Goal: Transaction & Acquisition: Book appointment/travel/reservation

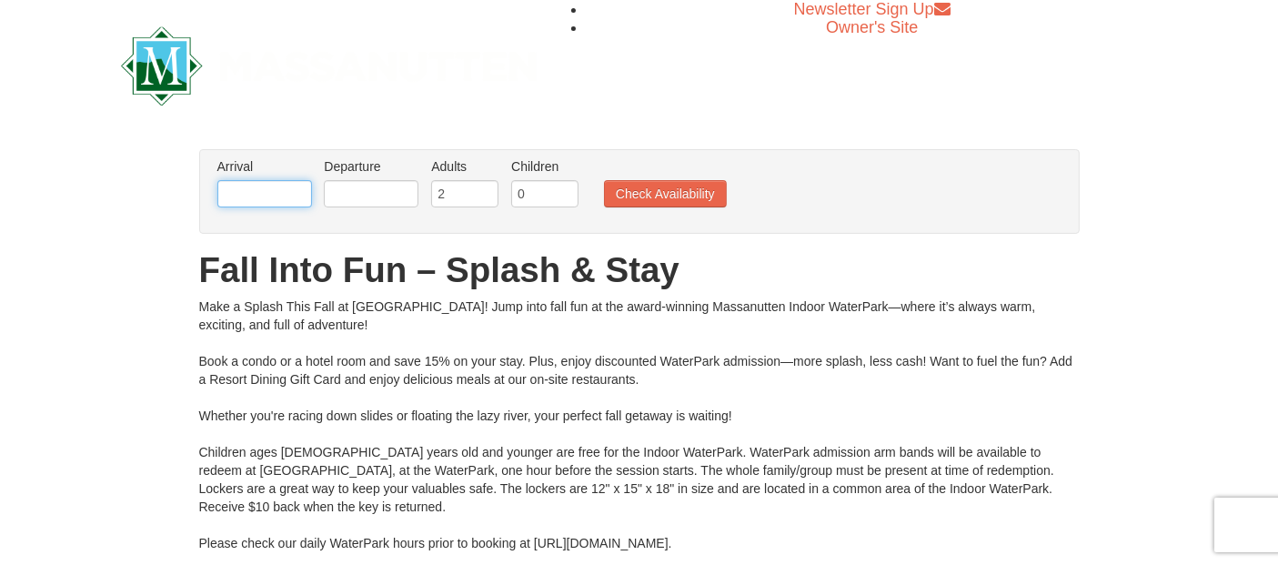
click at [249, 197] on input "text" at bounding box center [264, 193] width 95 height 27
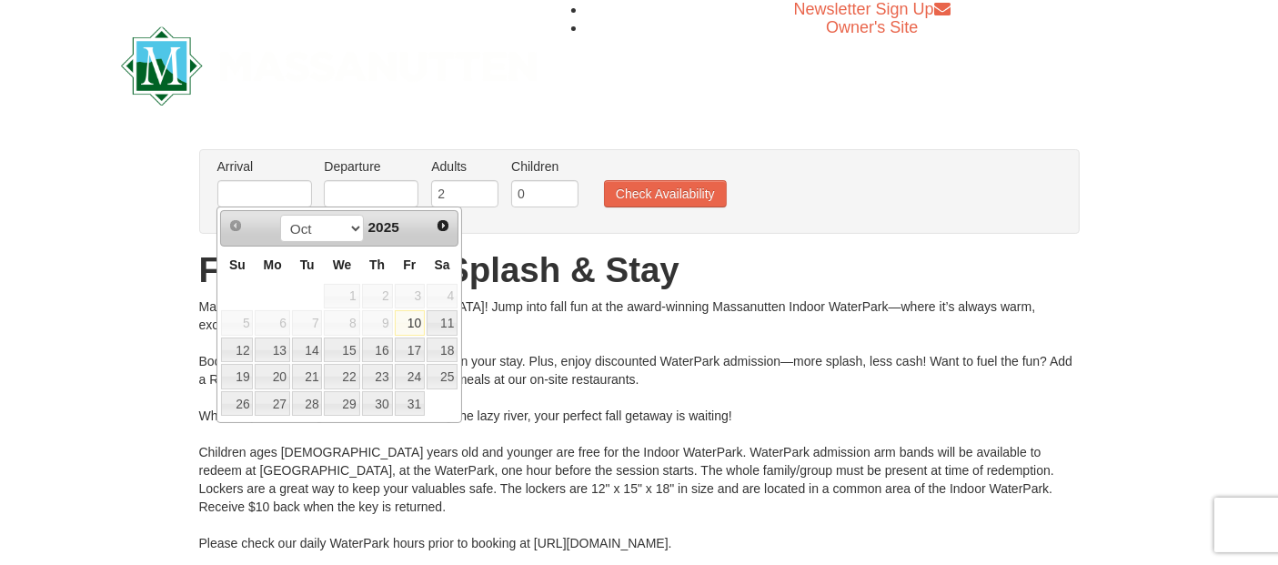
click at [240, 378] on link "19" at bounding box center [237, 376] width 32 height 25
type input "[DATE]"
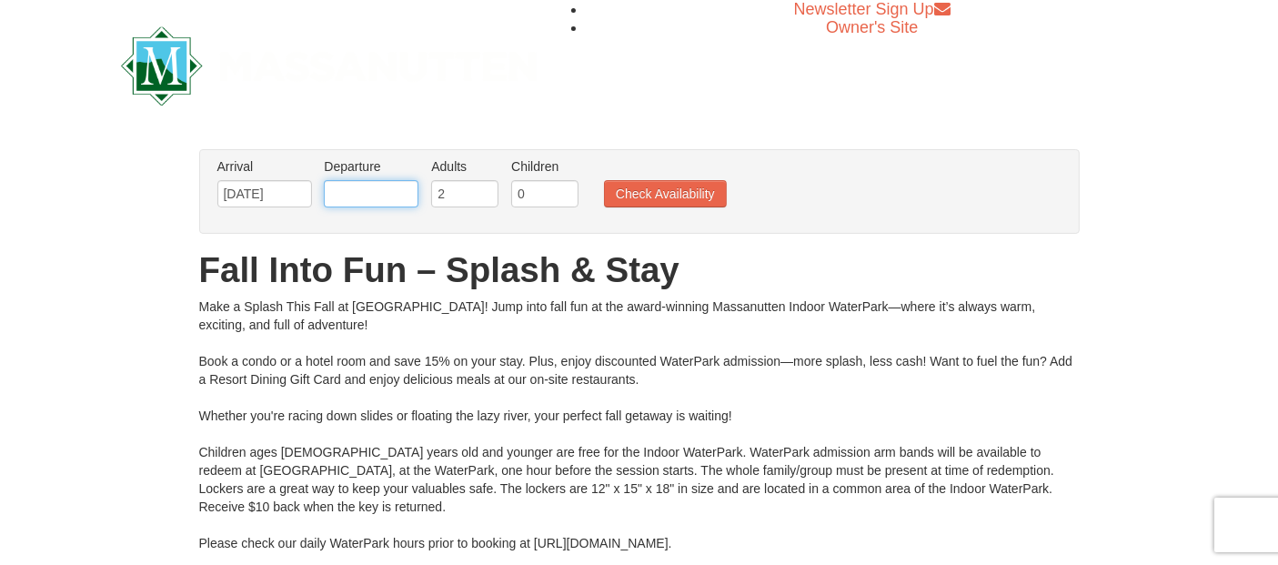
click at [345, 195] on input "text" at bounding box center [371, 193] width 95 height 27
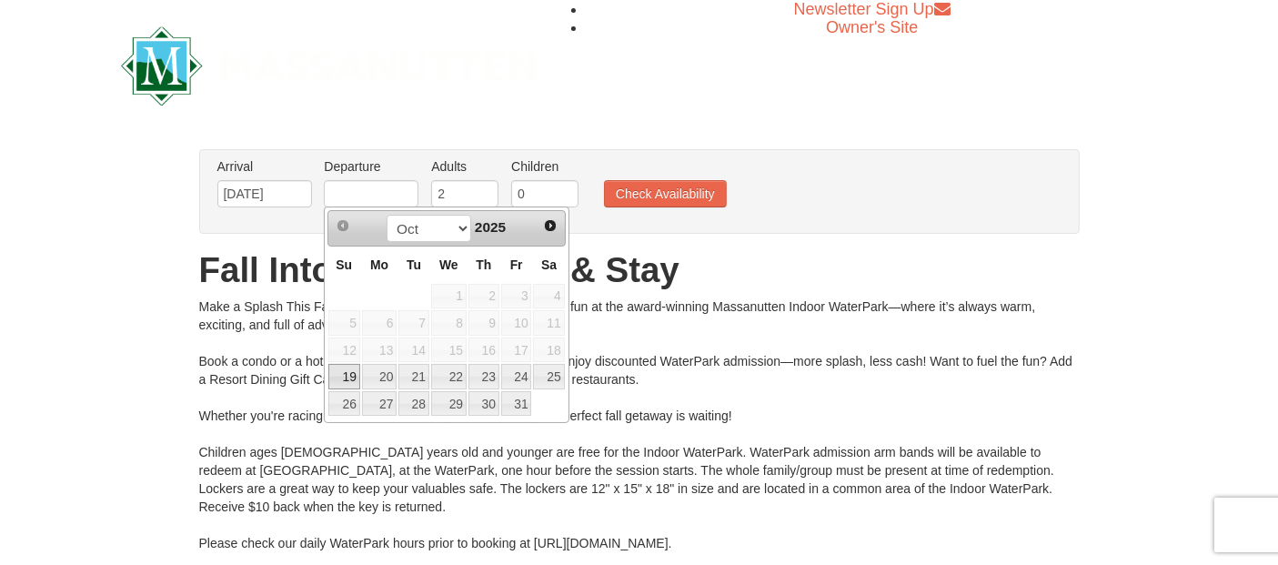
click at [405, 375] on link "21" at bounding box center [413, 376] width 31 height 25
type input "[DATE]"
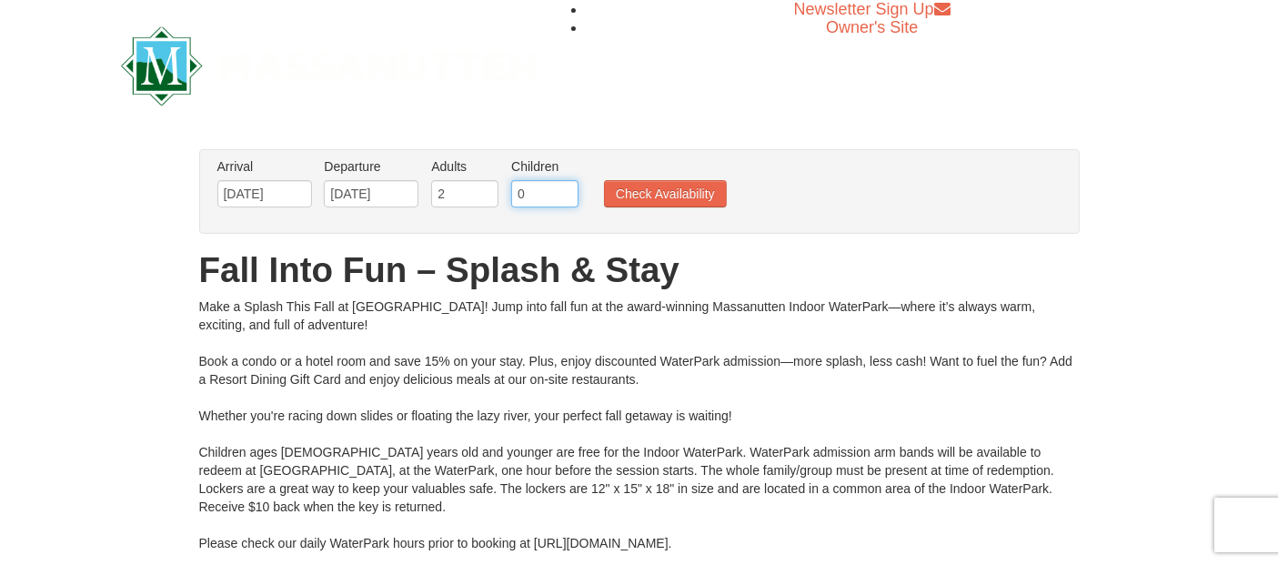
click at [544, 189] on input "0" at bounding box center [544, 193] width 67 height 27
click at [556, 182] on input "0" at bounding box center [544, 193] width 67 height 27
type input "1"
click at [563, 192] on input "1" at bounding box center [544, 193] width 67 height 27
click at [631, 185] on button "Check Availability" at bounding box center [665, 193] width 123 height 27
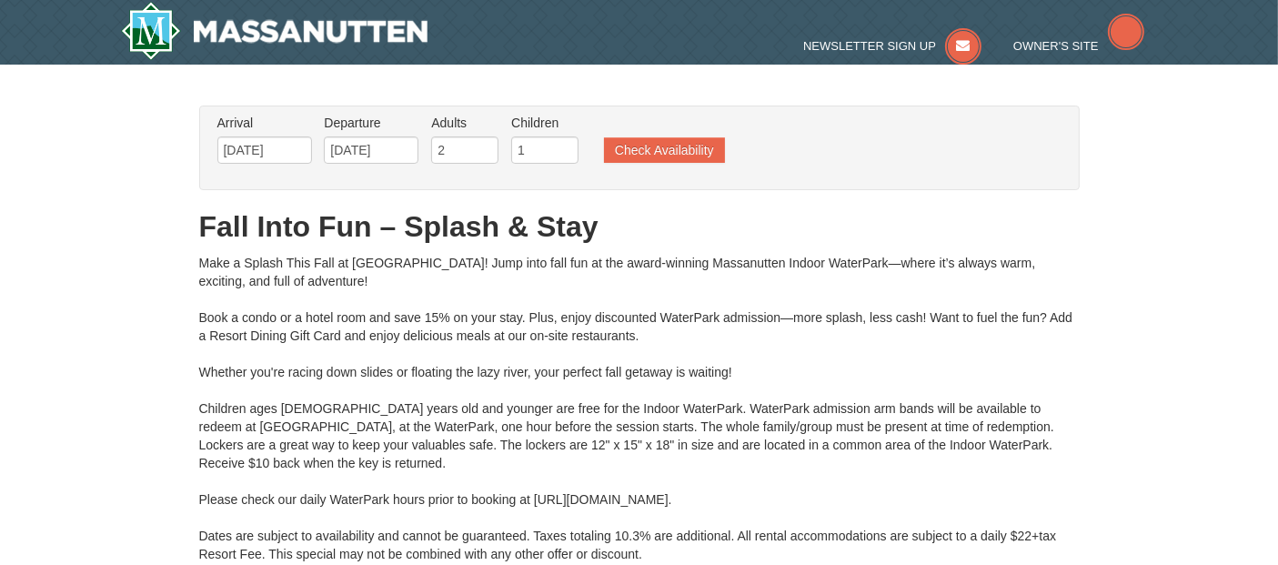
type input "[DATE]"
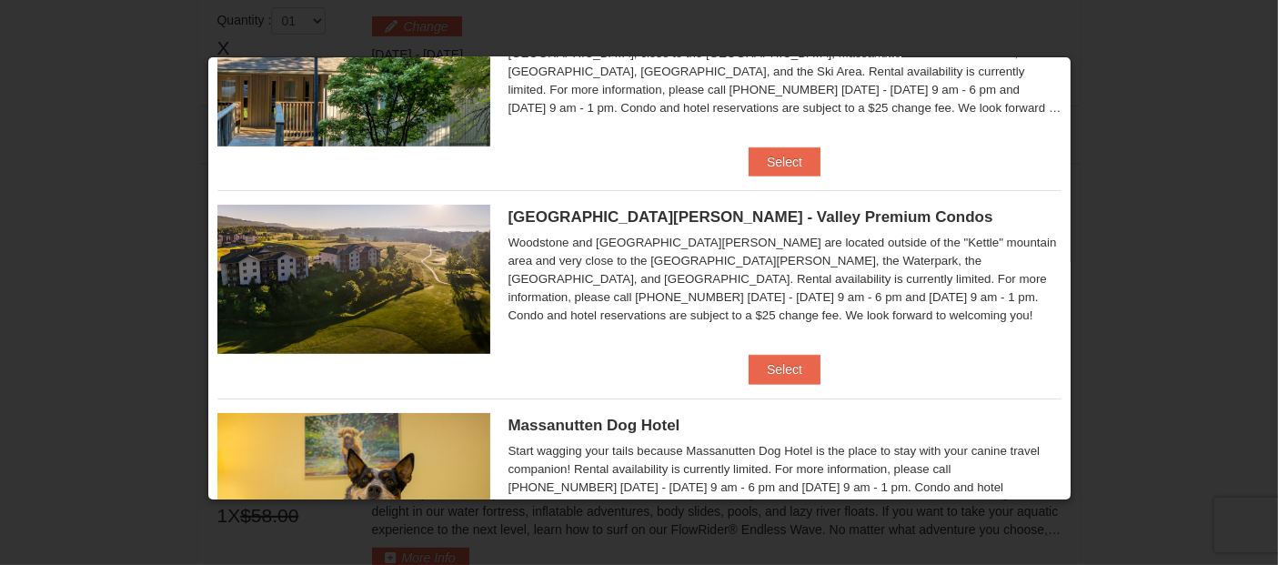
scroll to position [959, 0]
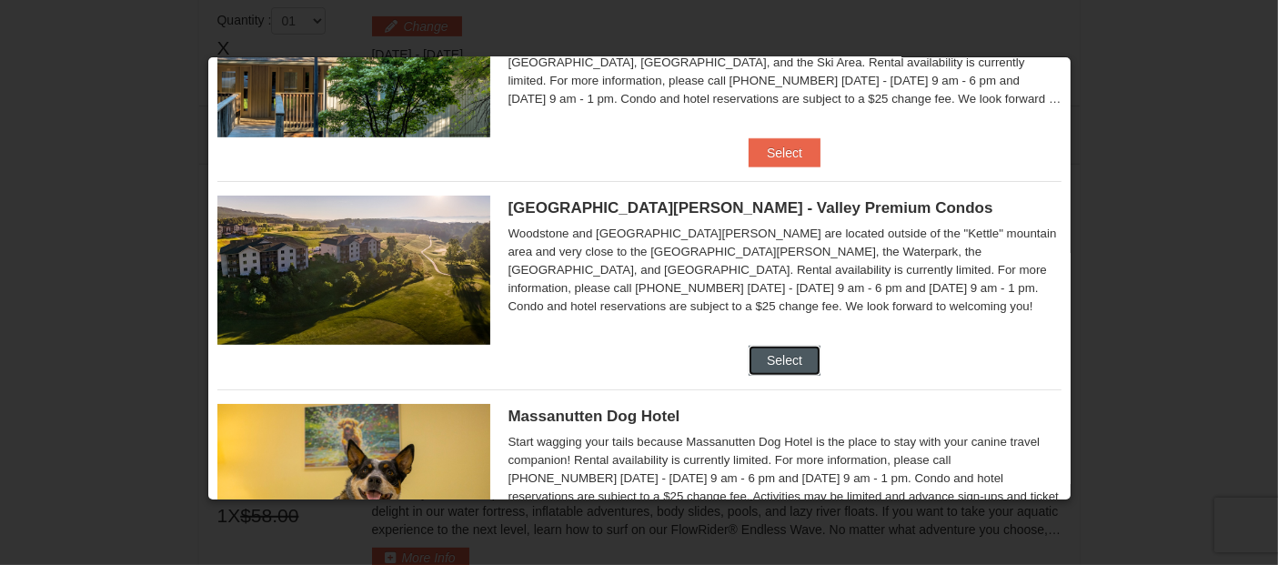
click at [771, 352] on button "Select" at bounding box center [784, 360] width 72 height 29
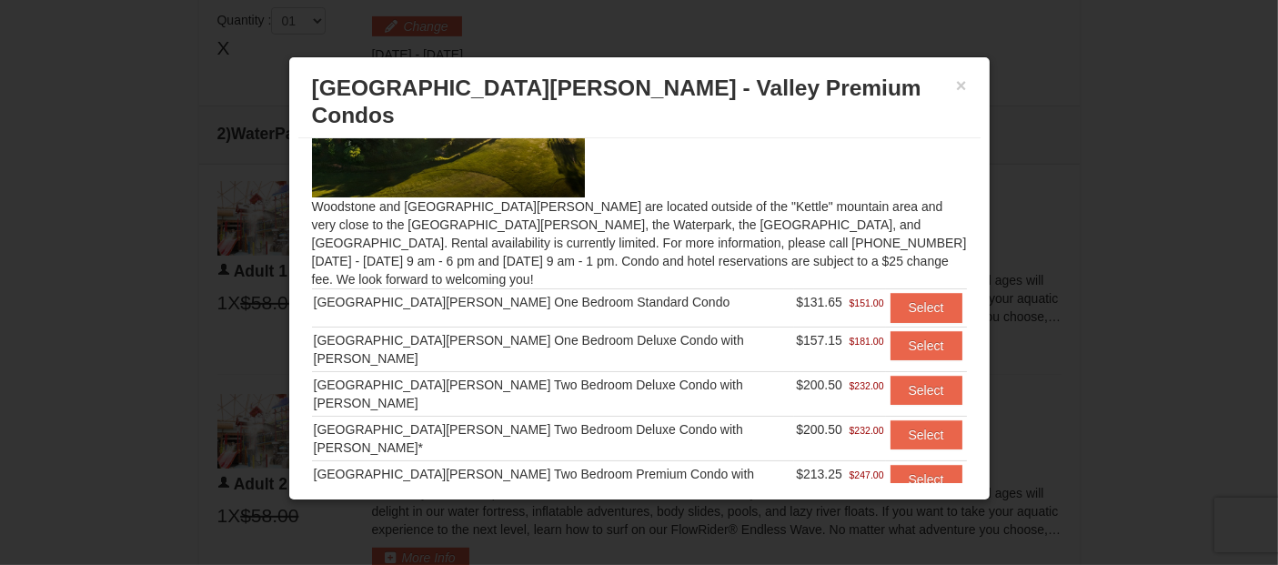
scroll to position [125, 0]
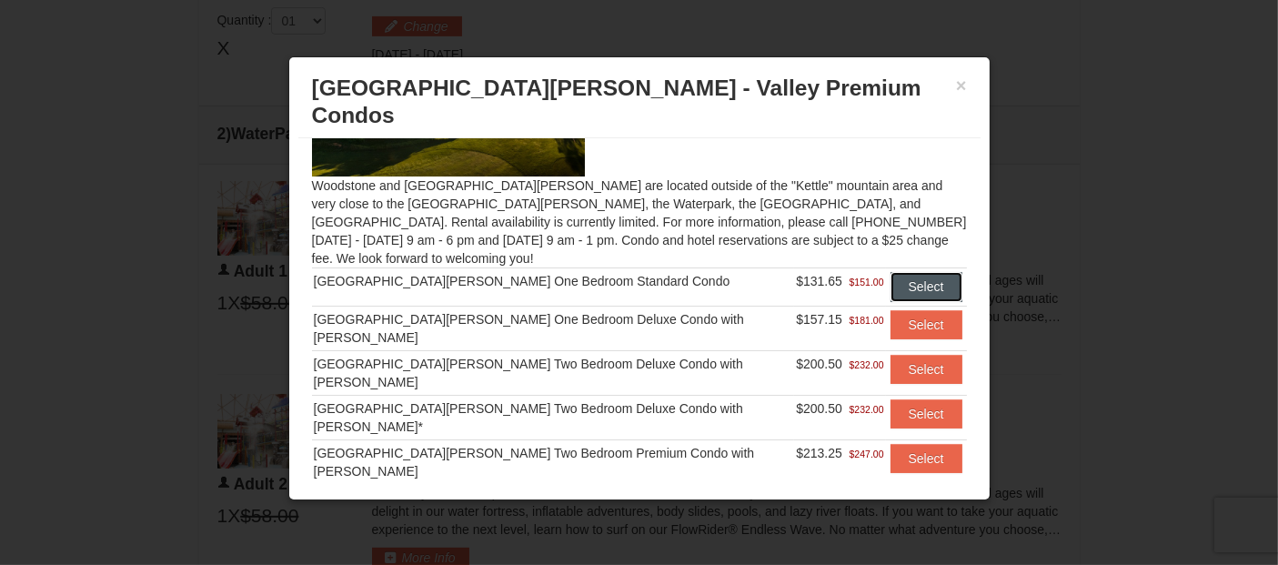
click at [900, 272] on button "Select" at bounding box center [926, 286] width 72 height 29
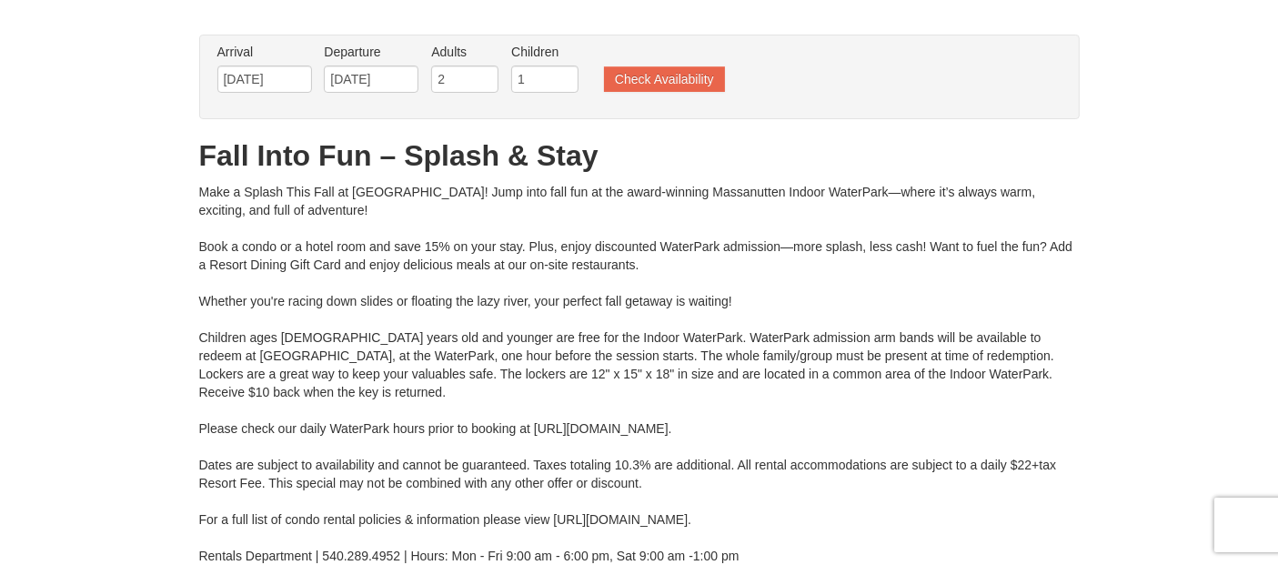
scroll to position [71, 0]
click at [368, 77] on input "[DATE]" at bounding box center [371, 78] width 95 height 27
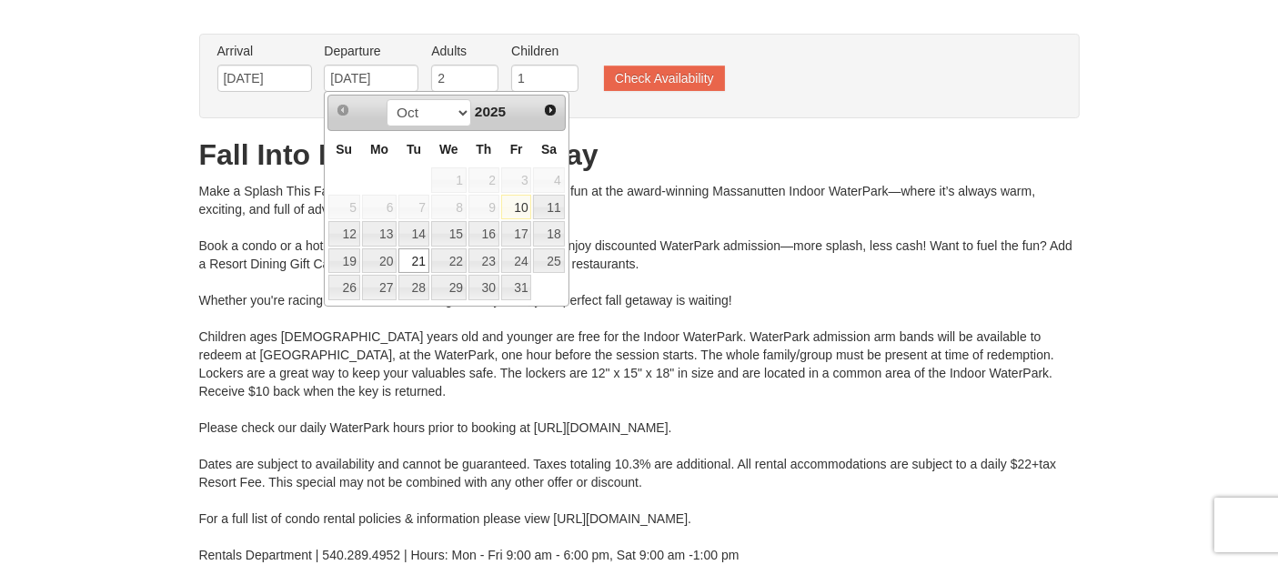
click at [373, 256] on link "20" at bounding box center [379, 260] width 35 height 25
type input "10/20/2025"
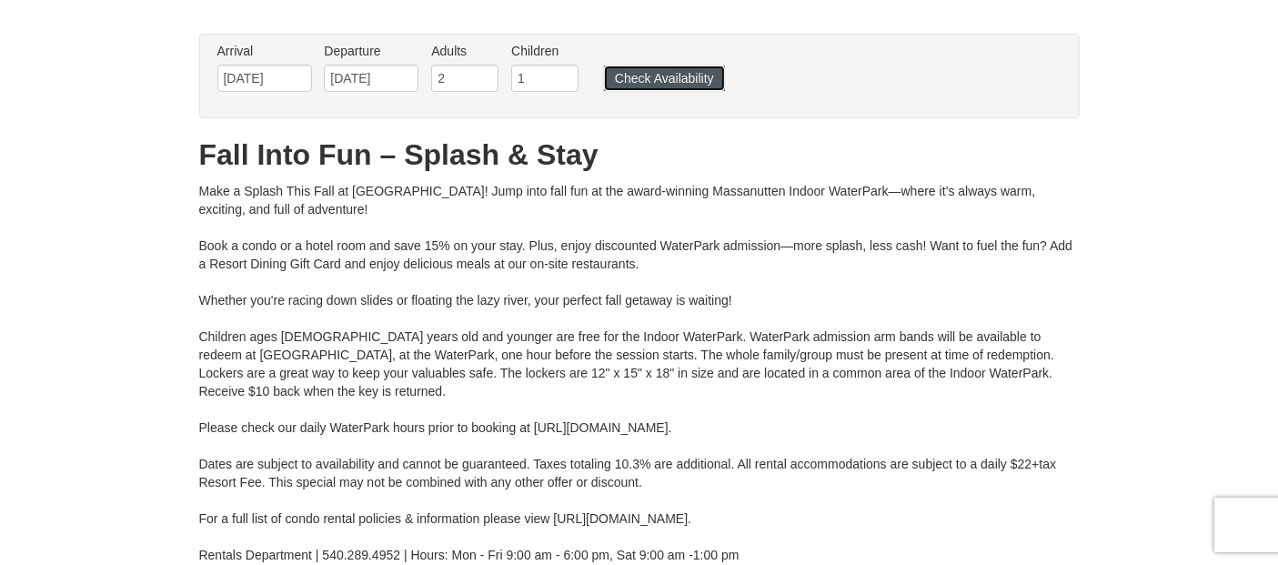
click at [640, 83] on button "Check Availability" at bounding box center [664, 77] width 121 height 25
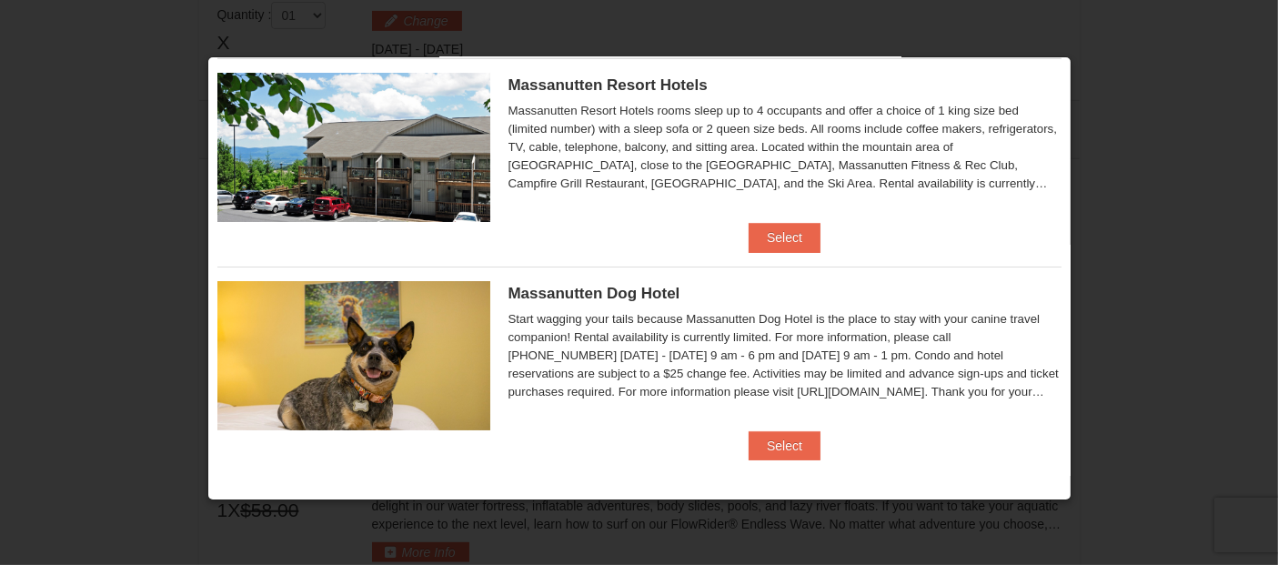
scroll to position [743, 0]
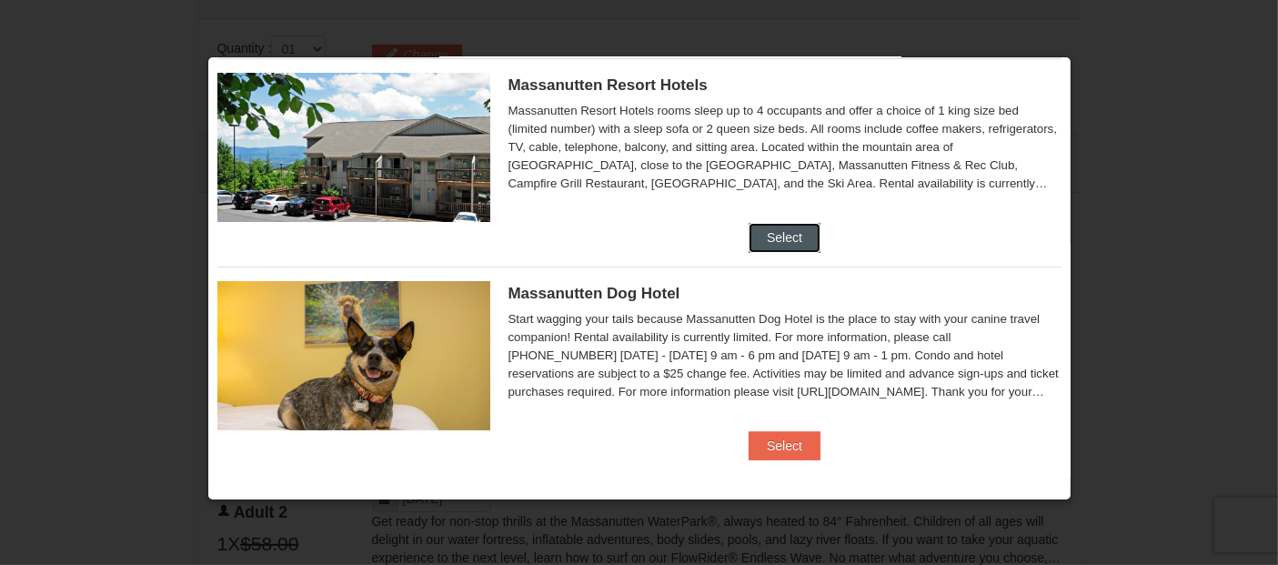
click at [779, 238] on button "Select" at bounding box center [784, 237] width 72 height 29
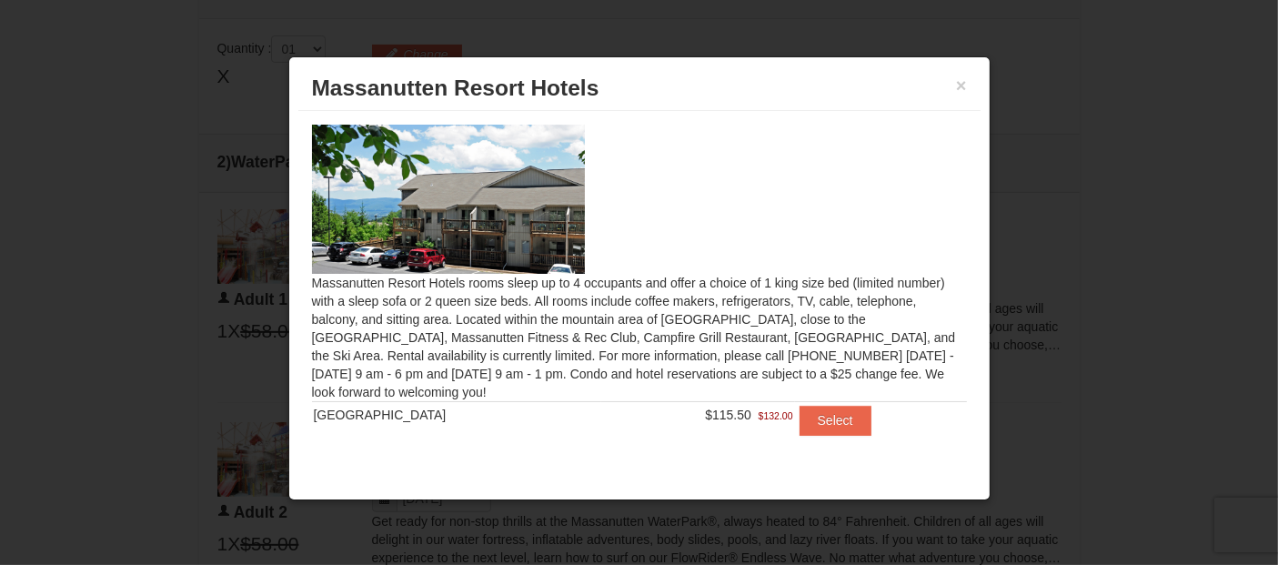
scroll to position [14, 0]
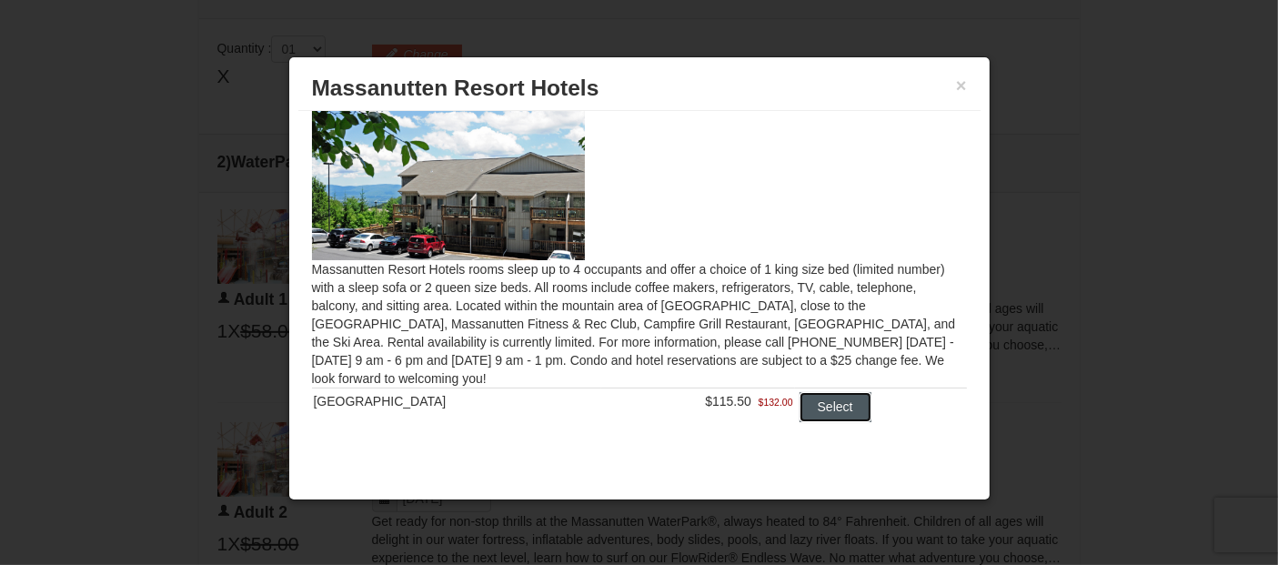
click at [816, 407] on button "Select" at bounding box center [835, 406] width 72 height 29
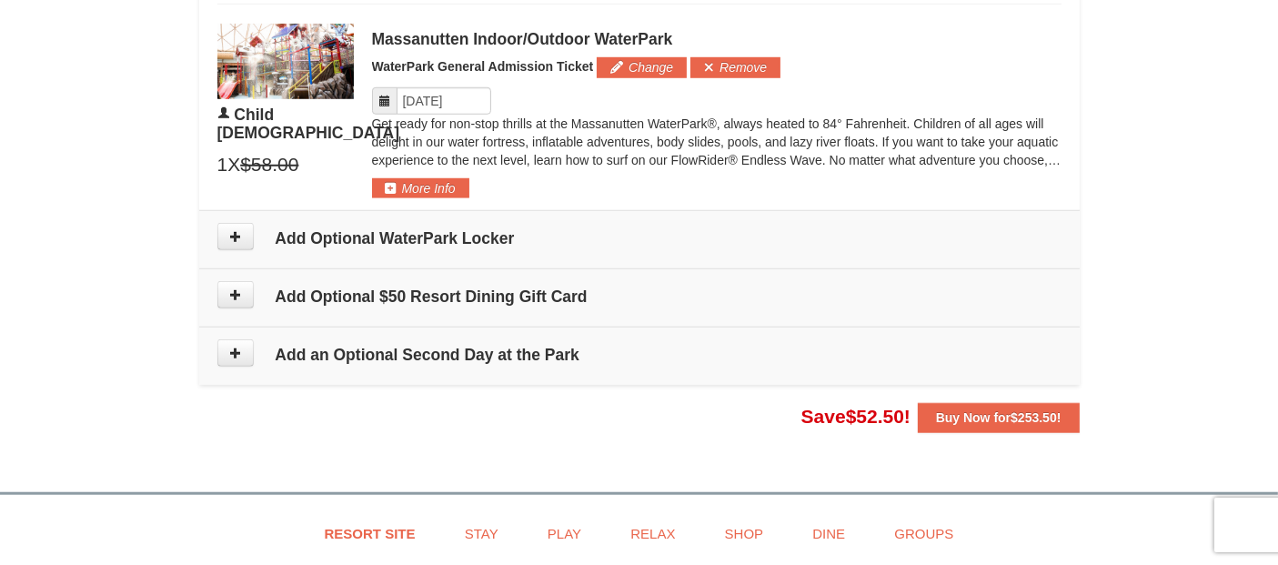
scroll to position [1431, 0]
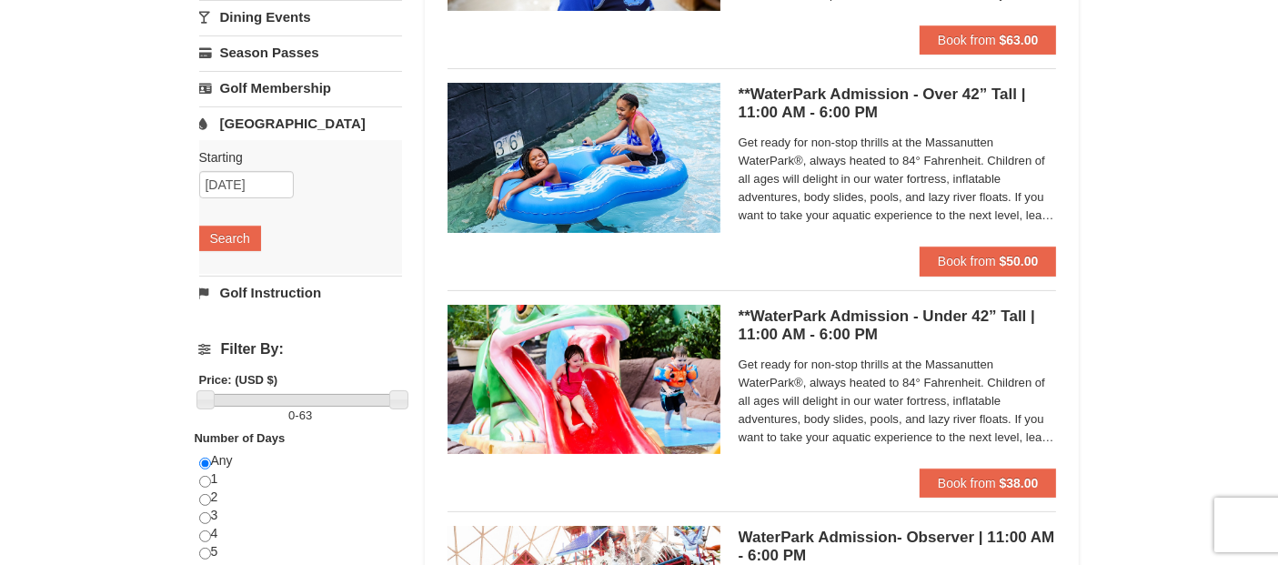
scroll to position [343, 0]
